Goal: Entertainment & Leisure: Consume media (video, audio)

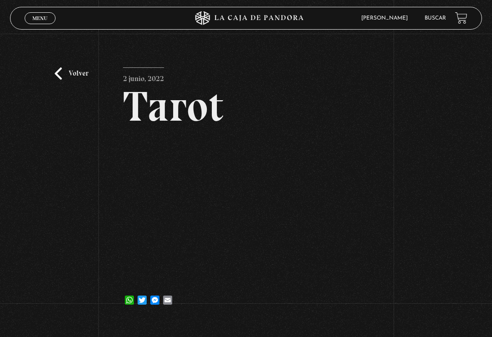
click at [57, 74] on link "Volver" at bounding box center [72, 73] width 34 height 12
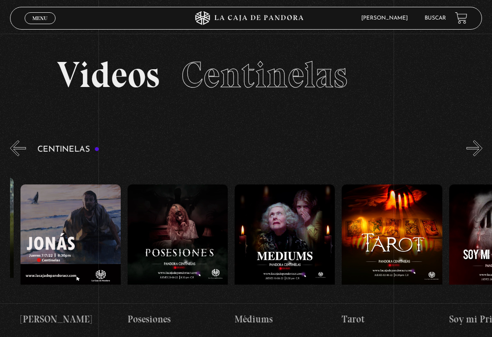
scroll to position [0, 6417]
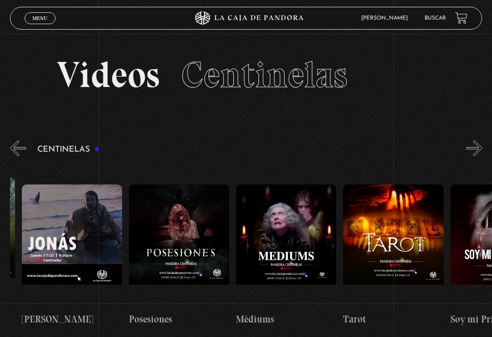
click at [279, 224] on figure at bounding box center [286, 246] width 100 height 123
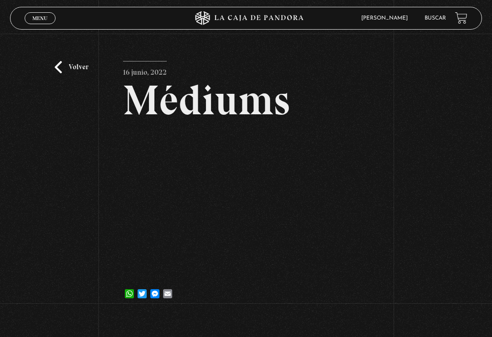
scroll to position [7, 0]
click at [67, 67] on link "Volver" at bounding box center [72, 67] width 34 height 12
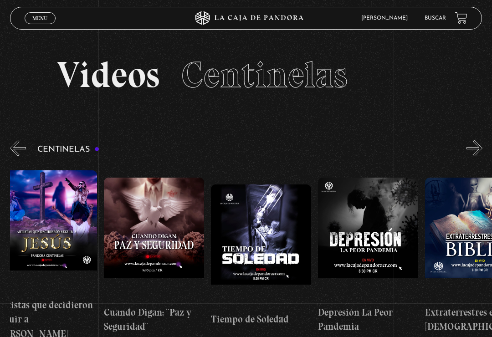
scroll to position [0, 3016]
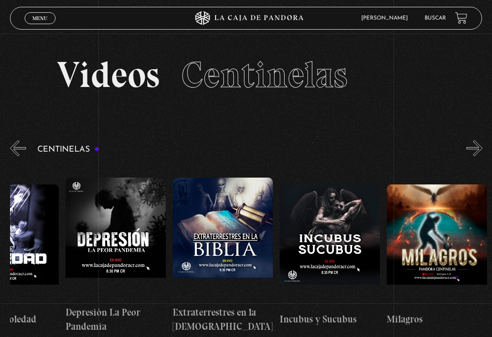
click at [17, 135] on section "Videos Centinelas" at bounding box center [246, 86] width 492 height 105
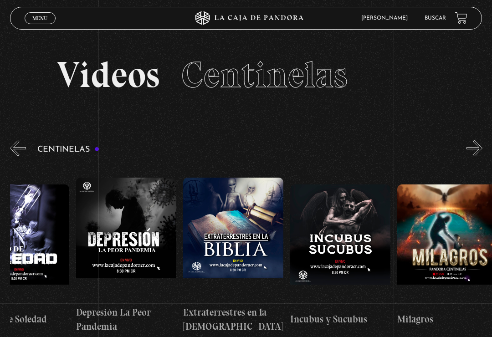
click at [20, 148] on button "«" at bounding box center [18, 148] width 16 height 16
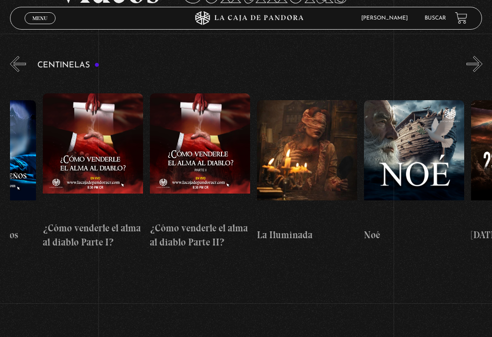
scroll to position [0, 4150]
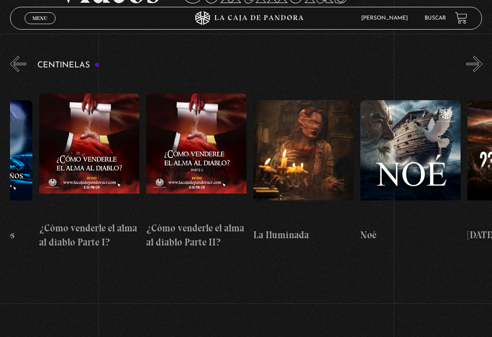
click at [74, 144] on figure at bounding box center [89, 154] width 100 height 123
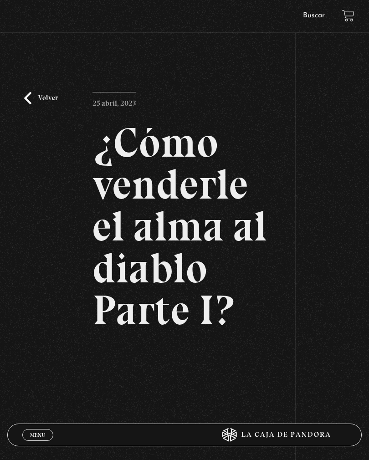
click at [44, 433] on span "Menu" at bounding box center [37, 435] width 15 height 5
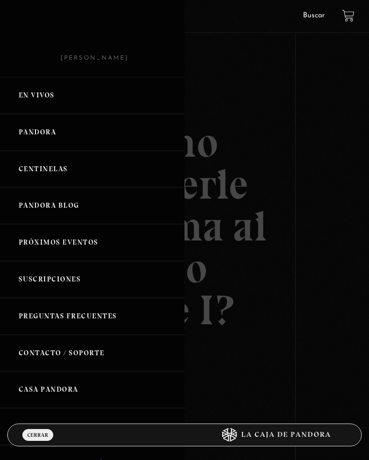
click at [273, 160] on div at bounding box center [184, 230] width 369 height 460
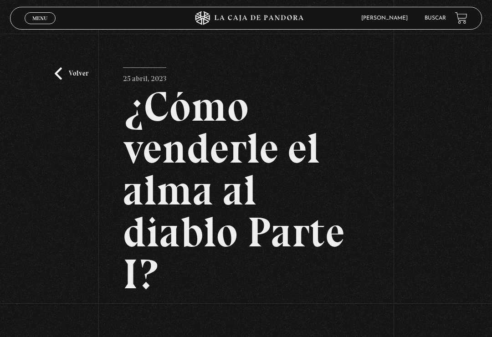
click at [72, 68] on div "Volver 25 abril, 2023 ¿Cómo venderle el alma al diablo Parte I? WhatsApp Twitte…" at bounding box center [246, 261] width 492 height 455
click at [35, 23] on span "Cerrar" at bounding box center [40, 26] width 21 height 6
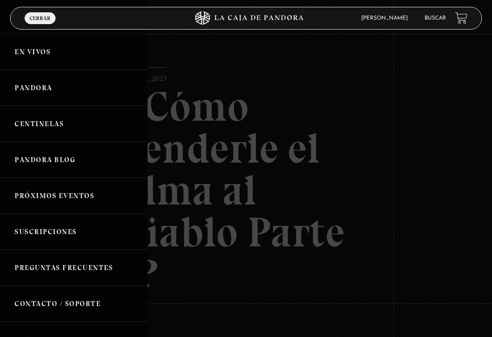
click at [37, 125] on link "Centinelas" at bounding box center [74, 124] width 148 height 36
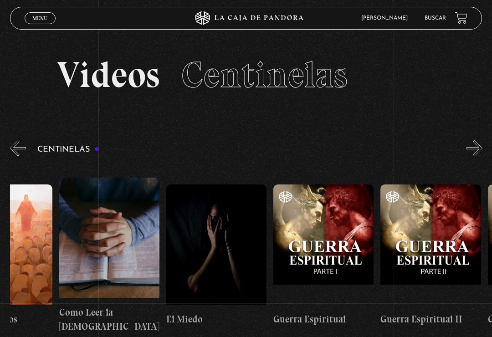
scroll to position [0, 10237]
click at [52, 14] on link "Menu Cerrar" at bounding box center [40, 18] width 31 height 12
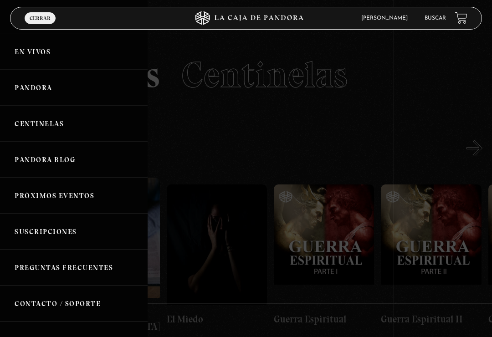
click at [41, 102] on link "Pandora" at bounding box center [74, 88] width 148 height 36
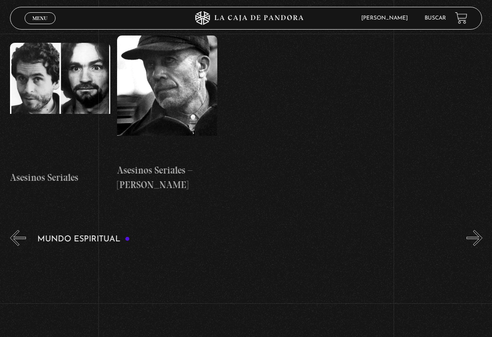
scroll to position [0, 1148]
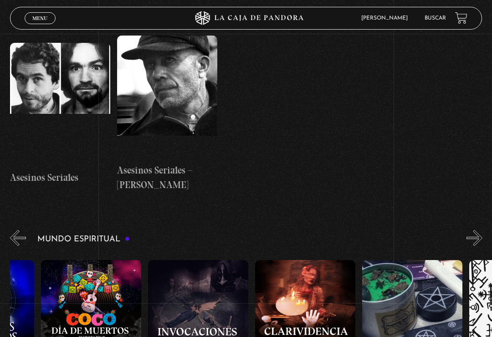
click at [194, 260] on figure at bounding box center [198, 321] width 100 height 123
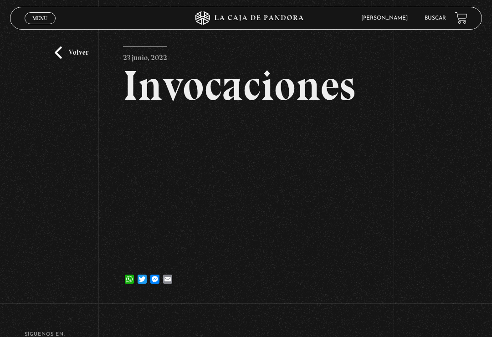
scroll to position [8, 0]
